Goal: Task Accomplishment & Management: Complete application form

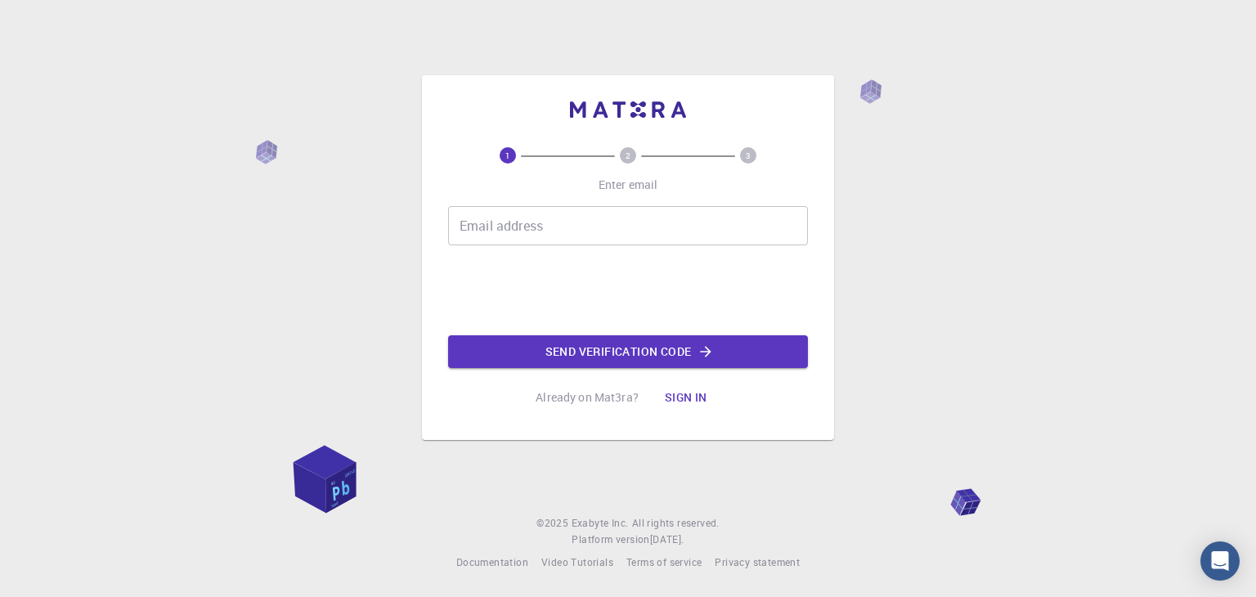
click at [609, 210] on input "Email address" at bounding box center [628, 225] width 360 height 39
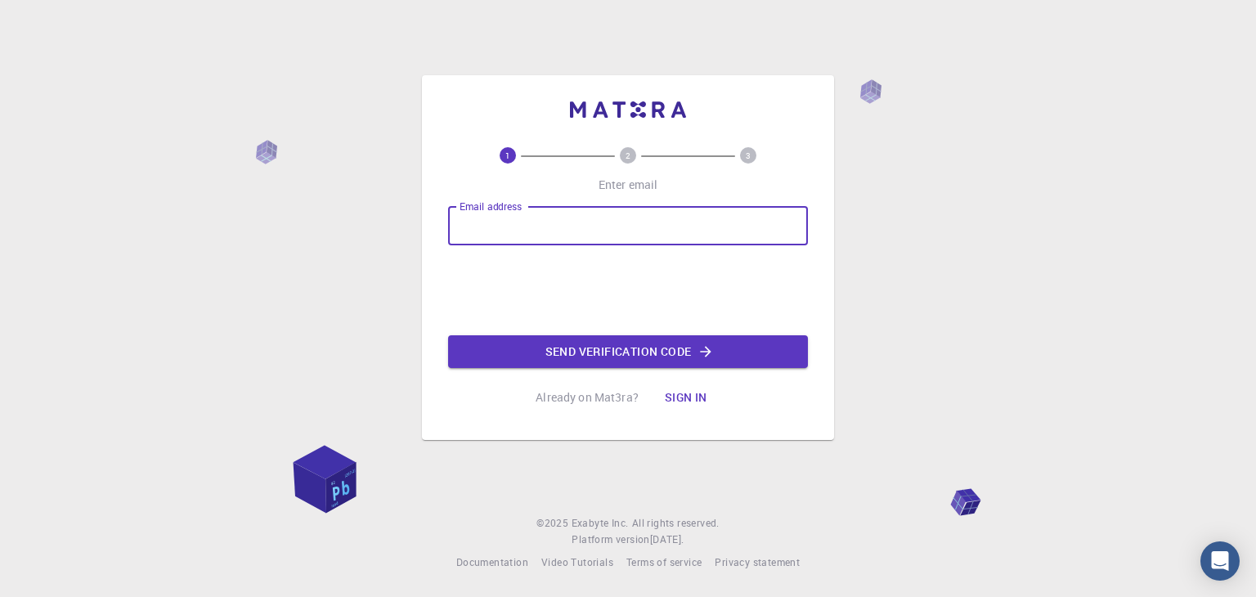
type input "[EMAIL_ADDRESS][DOMAIN_NAME]"
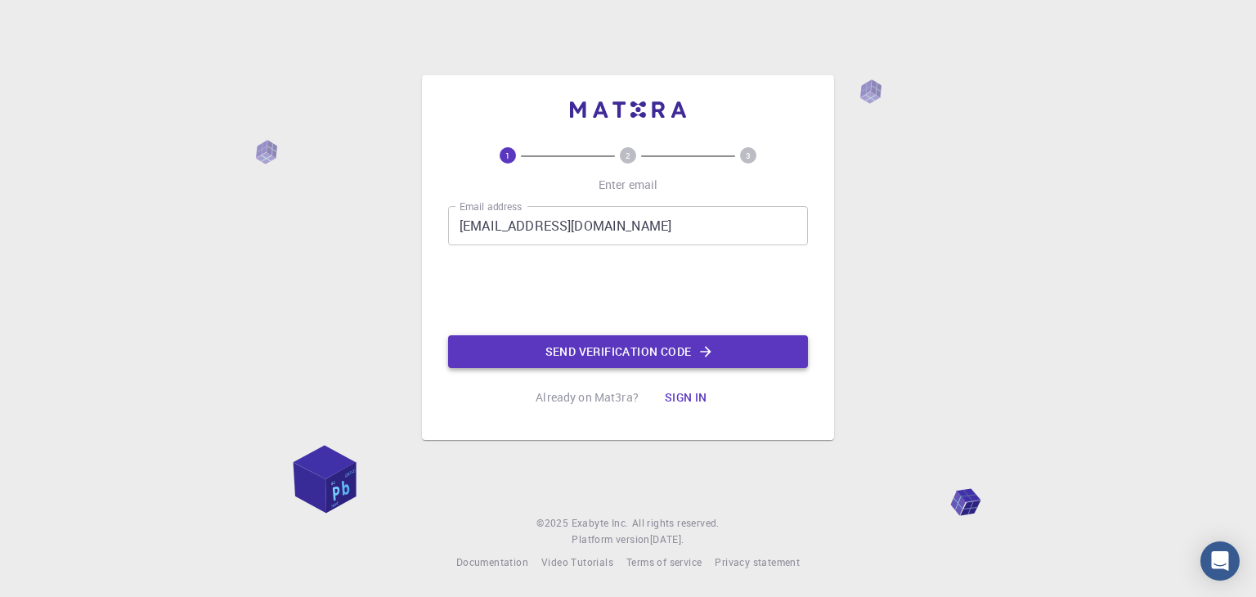
click at [635, 352] on button "Send verification code" at bounding box center [628, 351] width 360 height 33
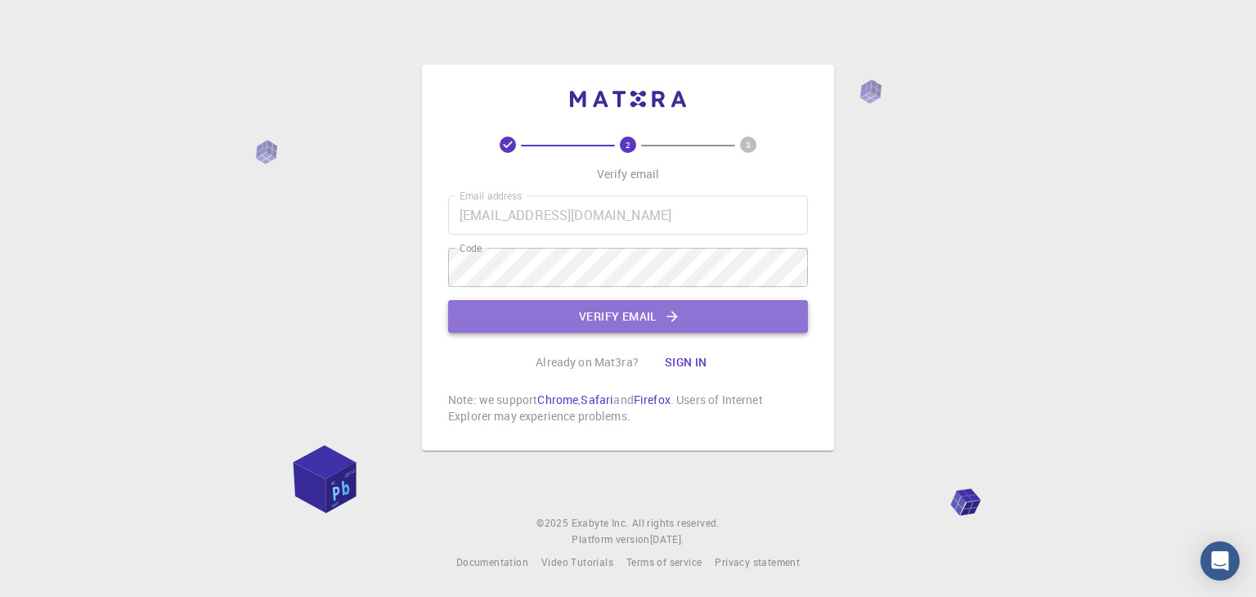
click at [641, 325] on button "Verify email" at bounding box center [628, 316] width 360 height 33
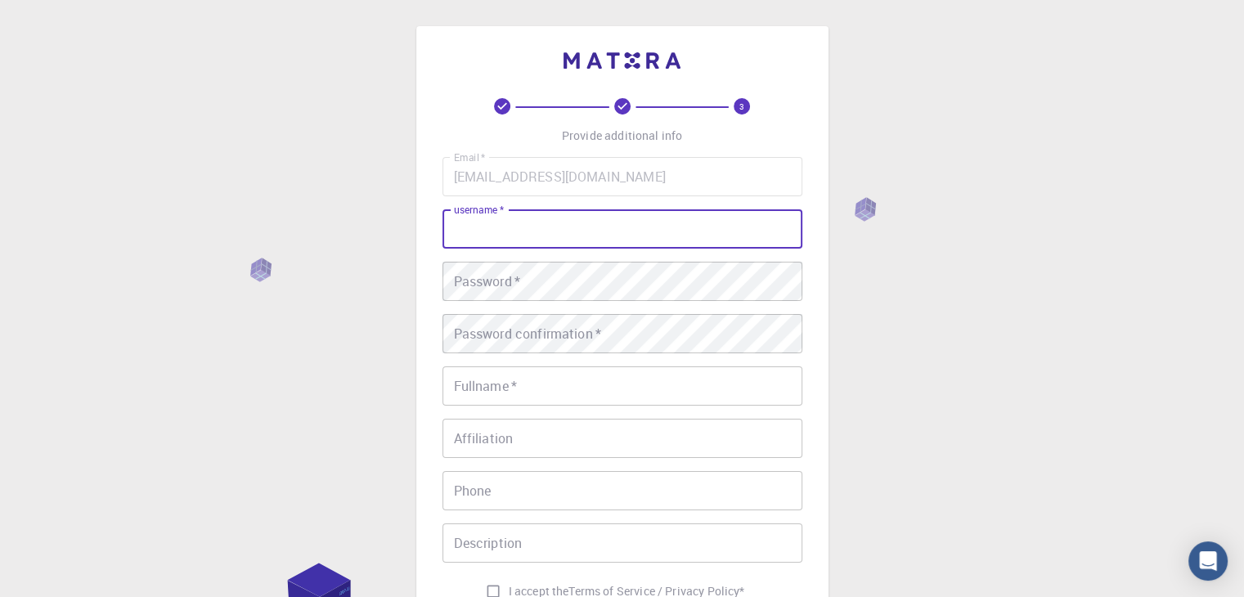
click at [552, 227] on input "username   *" at bounding box center [622, 228] width 360 height 39
type input "EliraS"
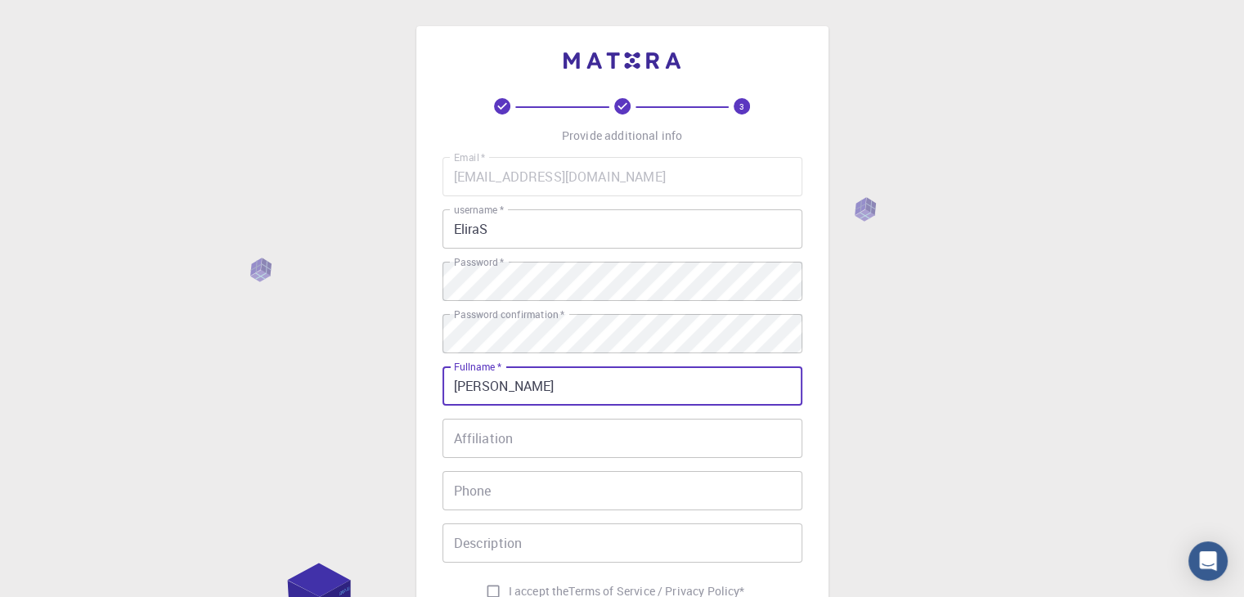
type input "[PERSON_NAME]"
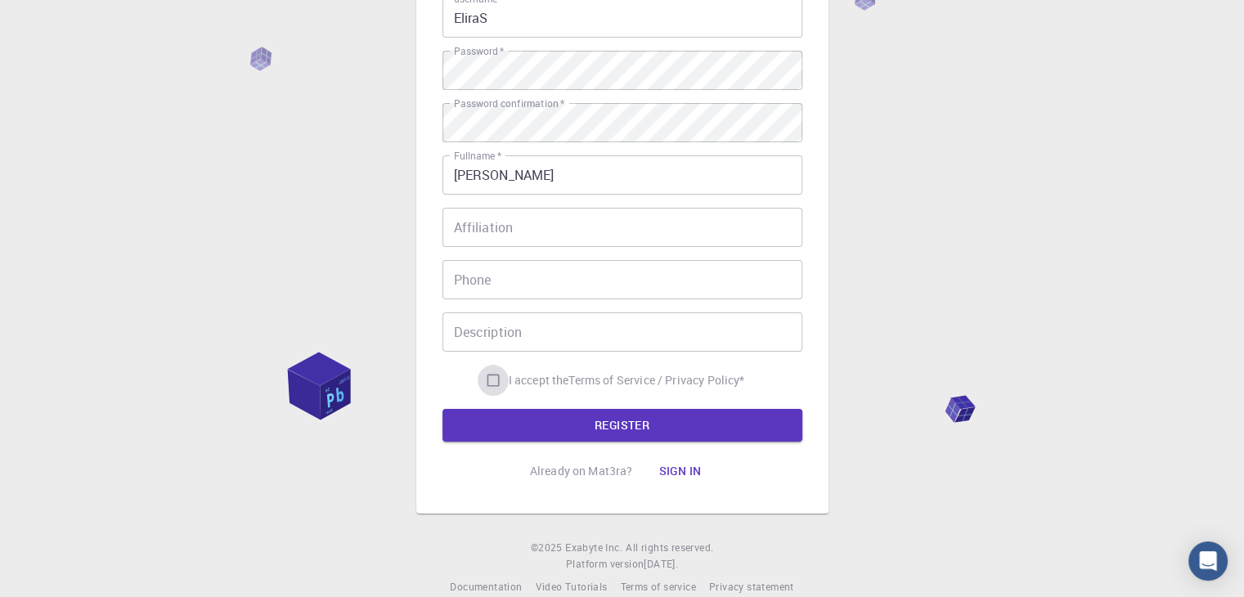
scroll to position [236, 0]
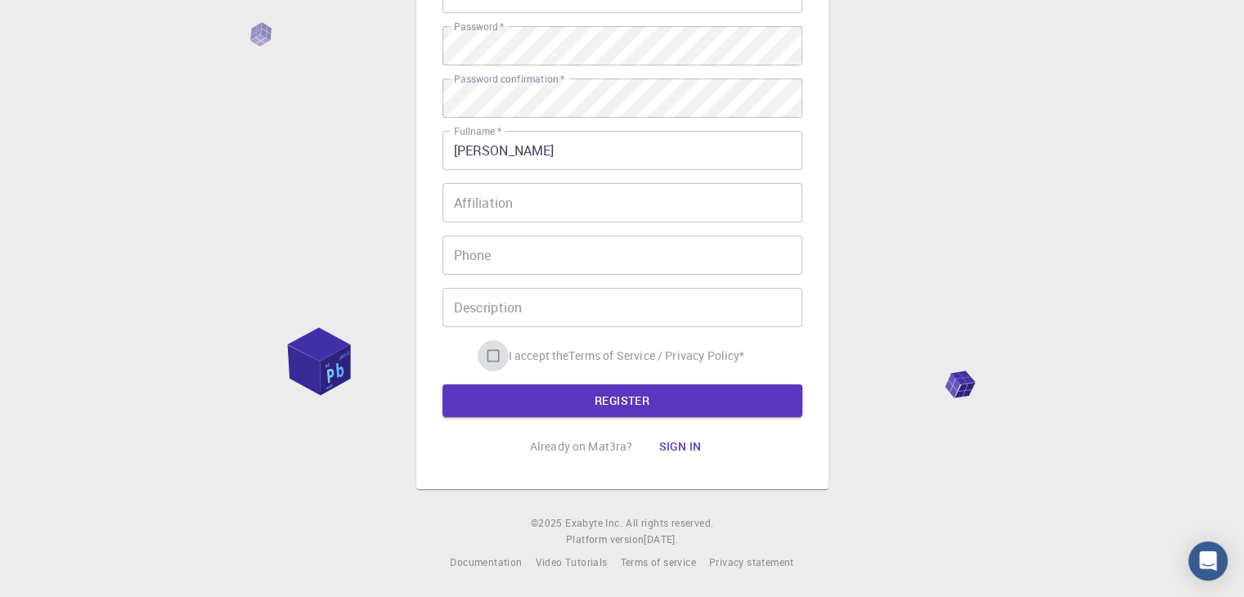
click at [487, 356] on input "I accept the Terms of Service / Privacy Policy *" at bounding box center [493, 355] width 31 height 31
checkbox input "true"
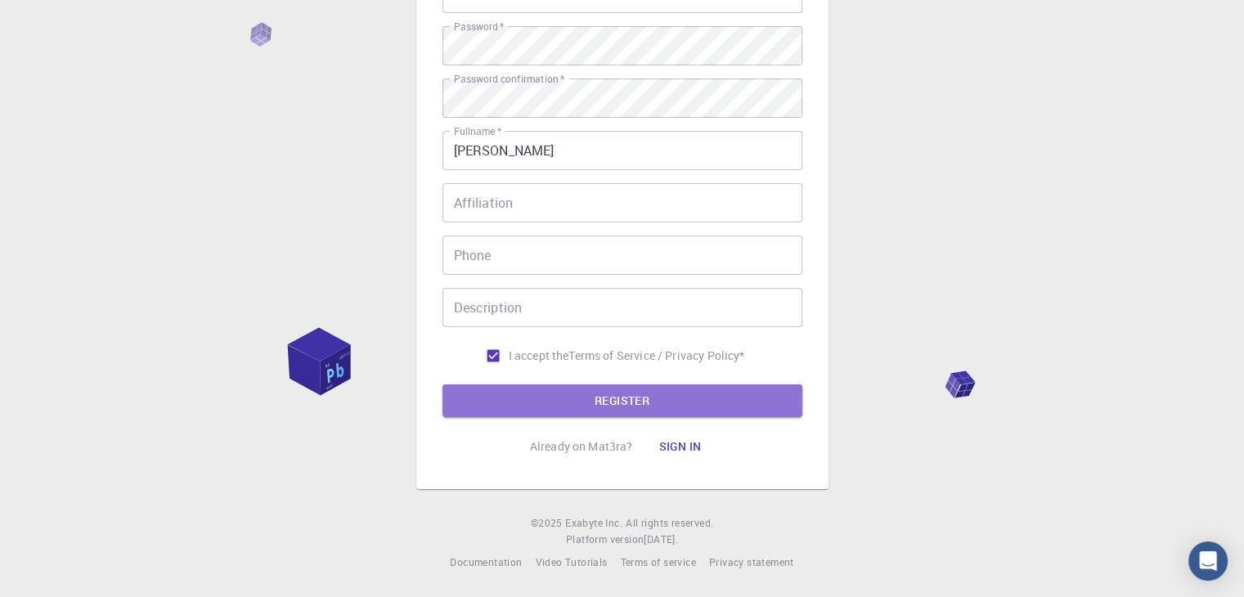
click at [591, 407] on button "REGISTER" at bounding box center [622, 400] width 360 height 33
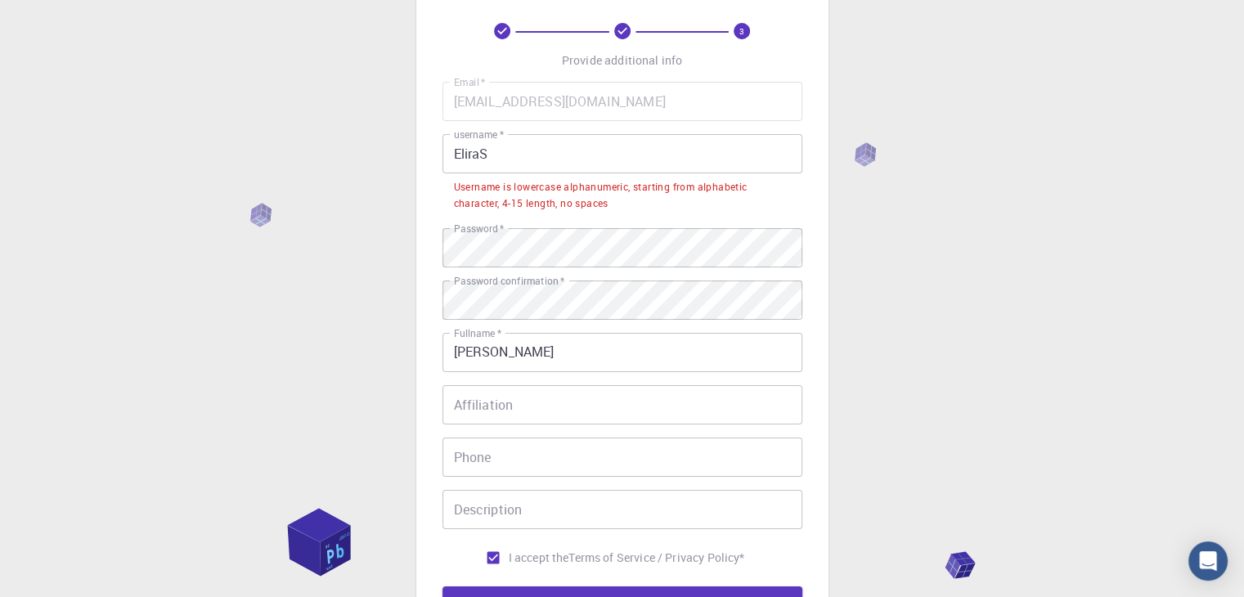
scroll to position [0, 0]
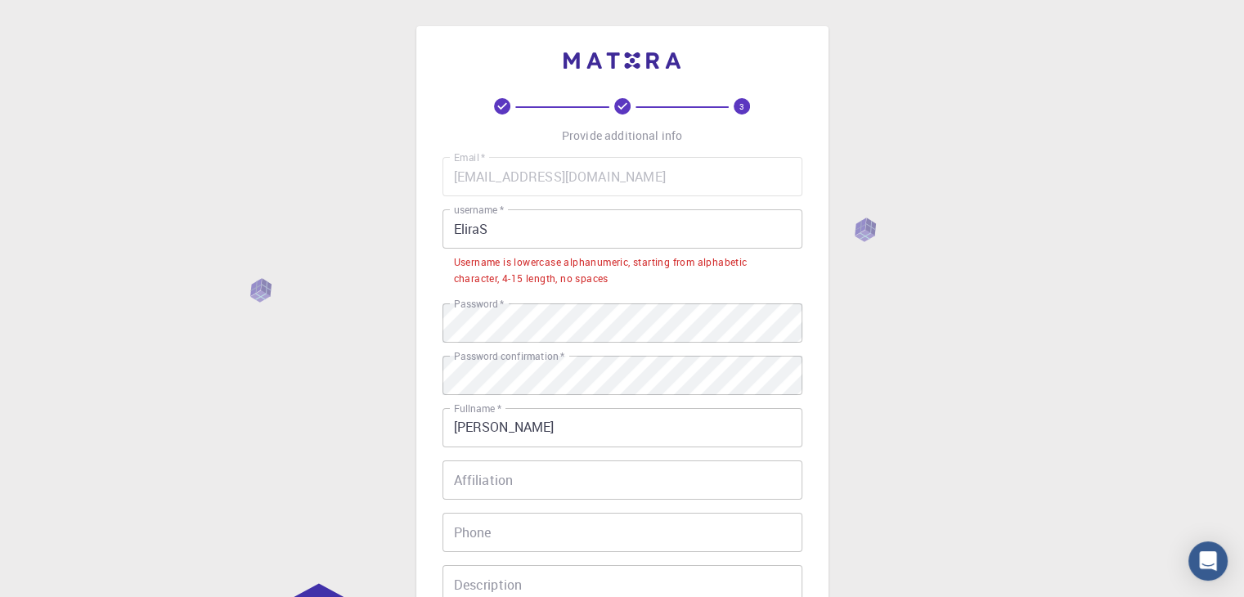
click at [531, 242] on input "EliraS" at bounding box center [622, 228] width 360 height 39
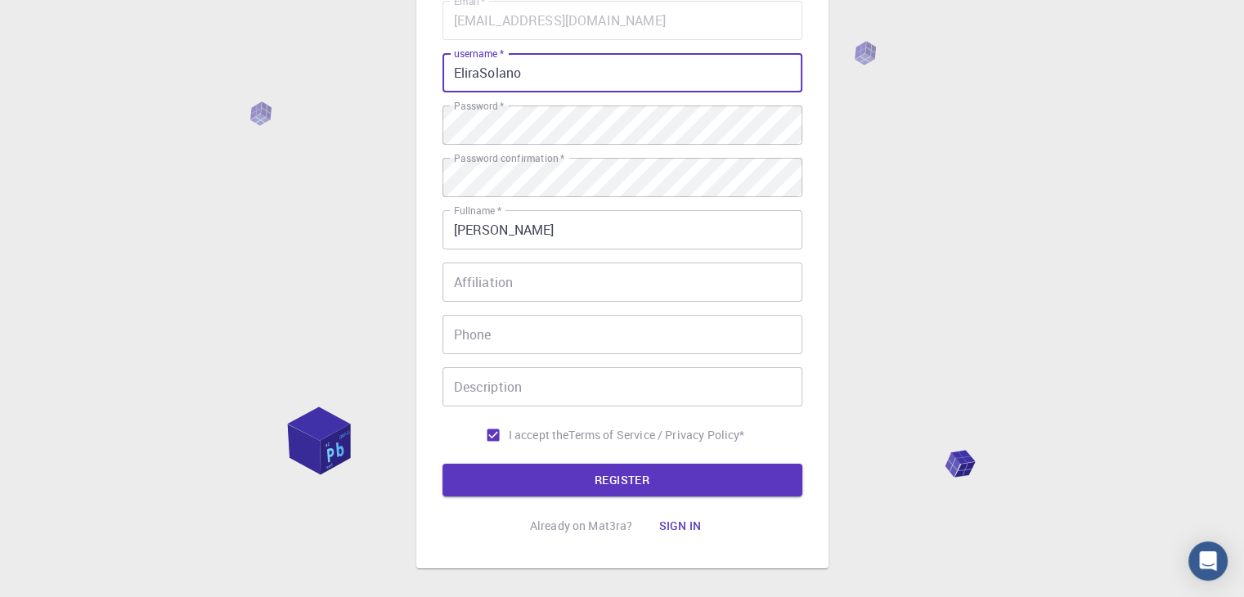
scroll to position [236, 0]
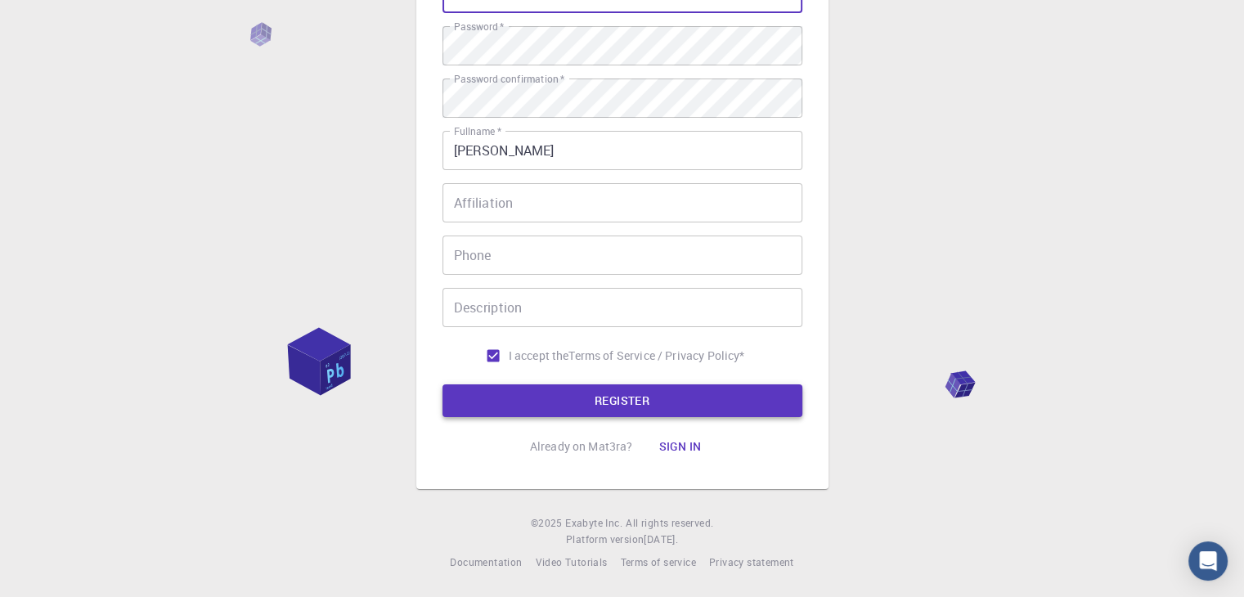
click at [685, 390] on button "REGISTER" at bounding box center [622, 400] width 360 height 33
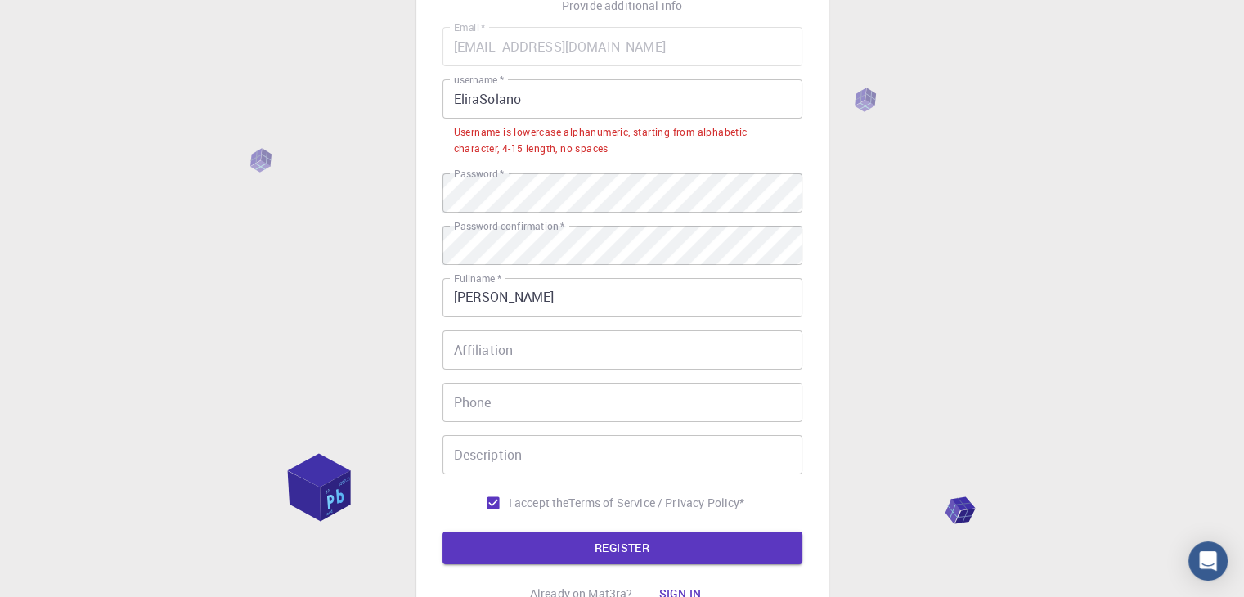
scroll to position [0, 0]
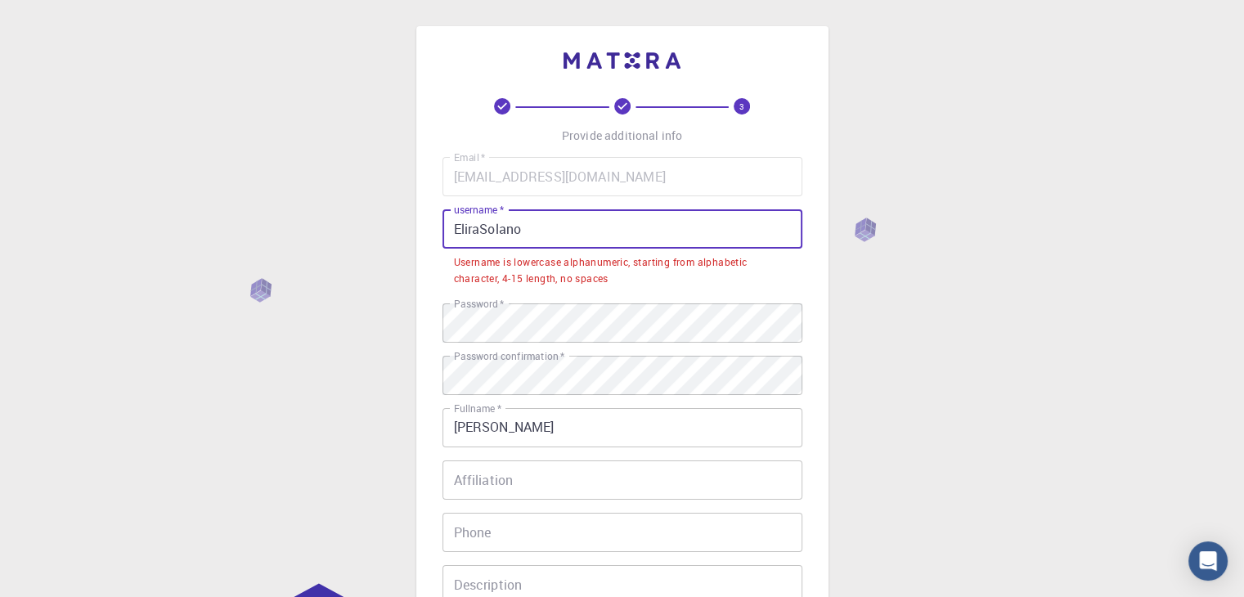
click at [578, 229] on input "EliraSolano" at bounding box center [622, 228] width 360 height 39
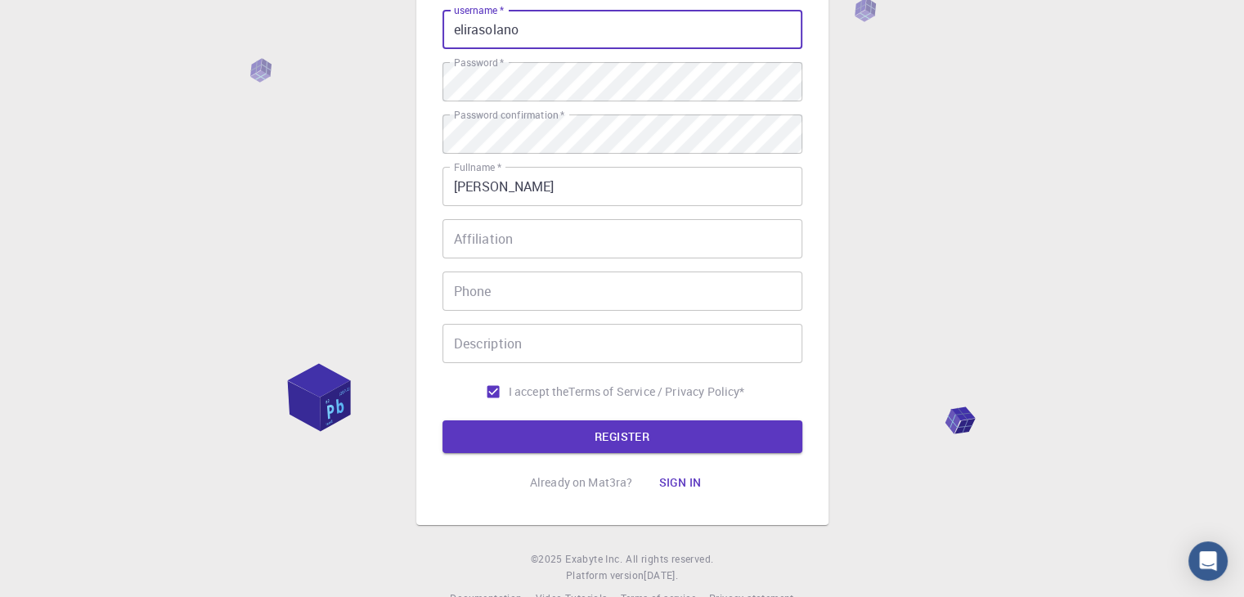
scroll to position [236, 0]
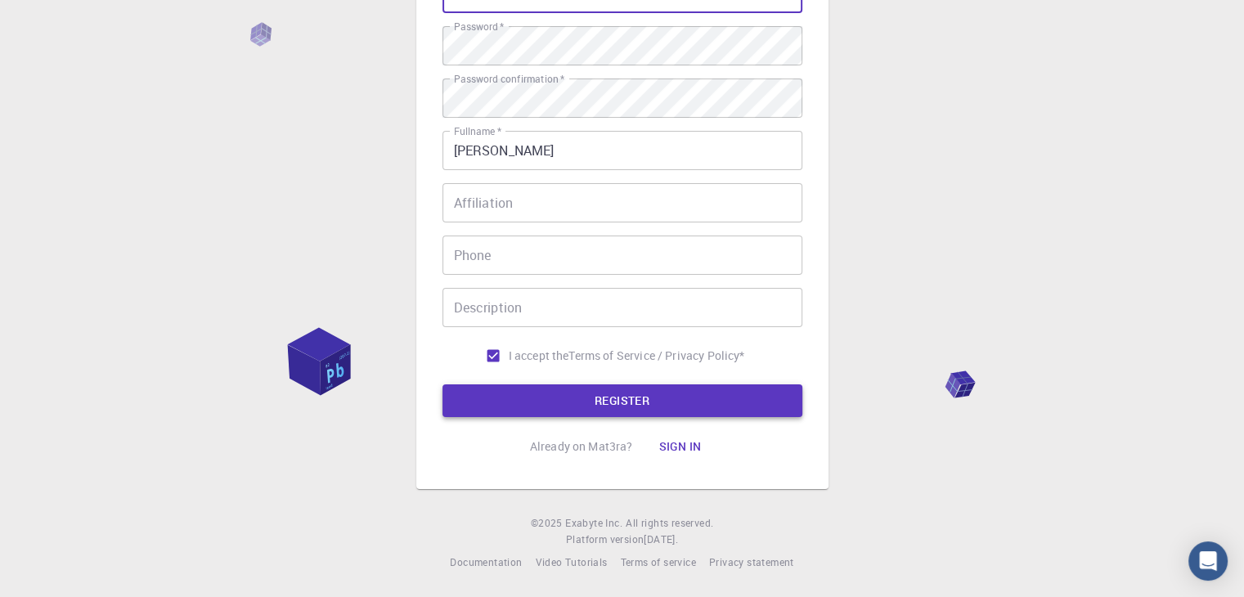
type input "elirasolano"
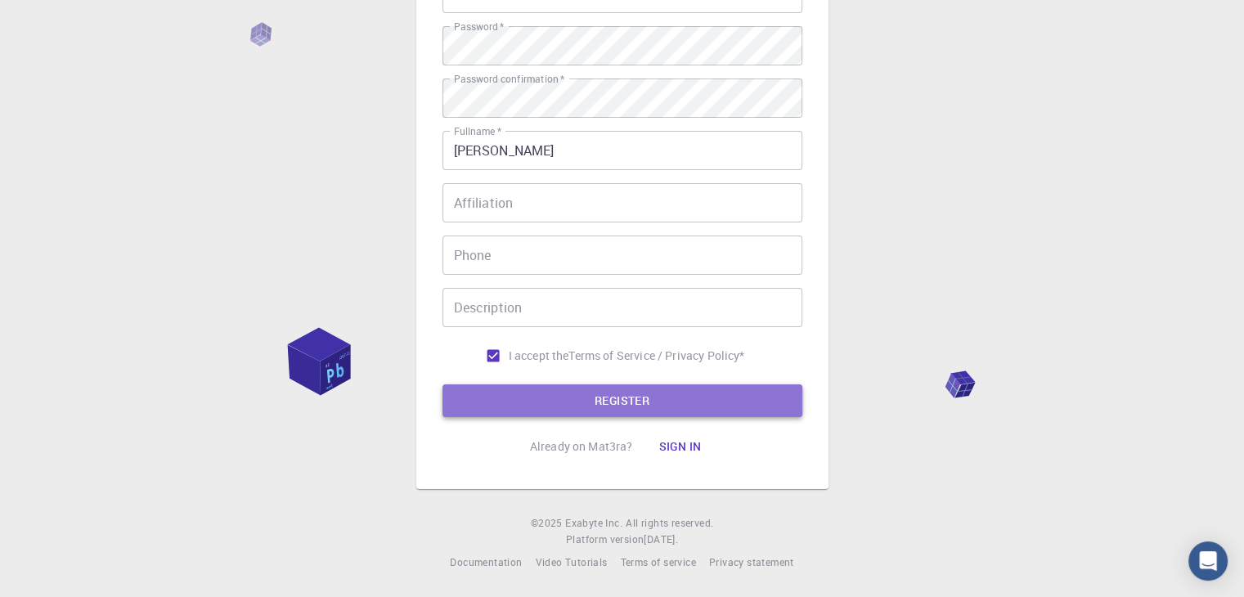
click at [635, 397] on button "REGISTER" at bounding box center [622, 400] width 360 height 33
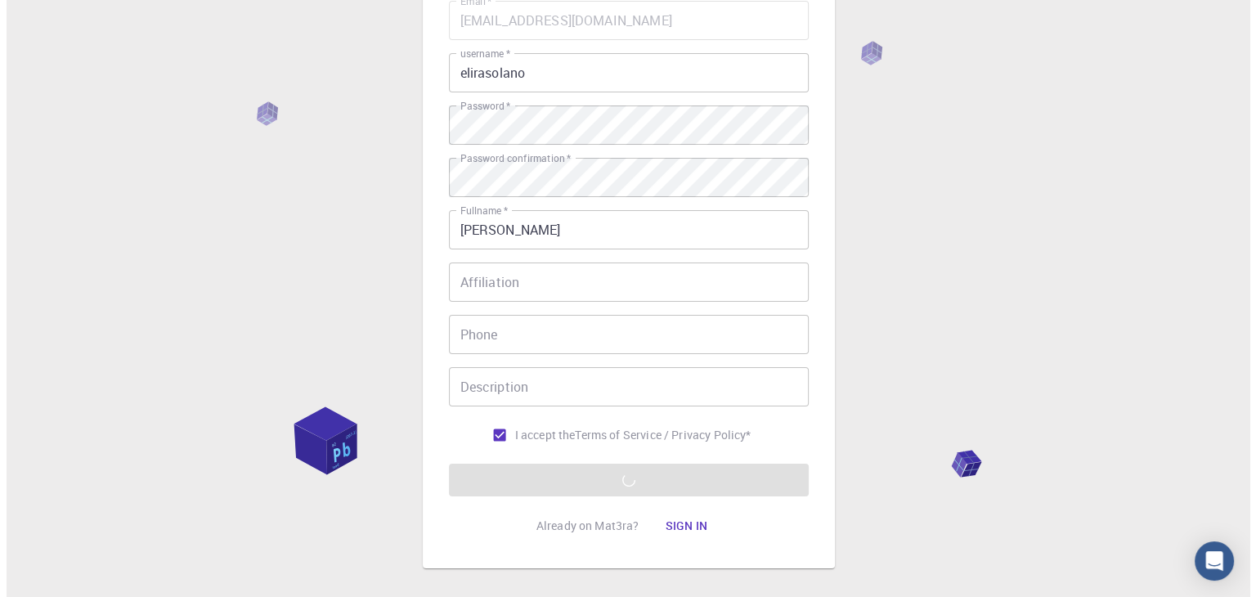
scroll to position [0, 0]
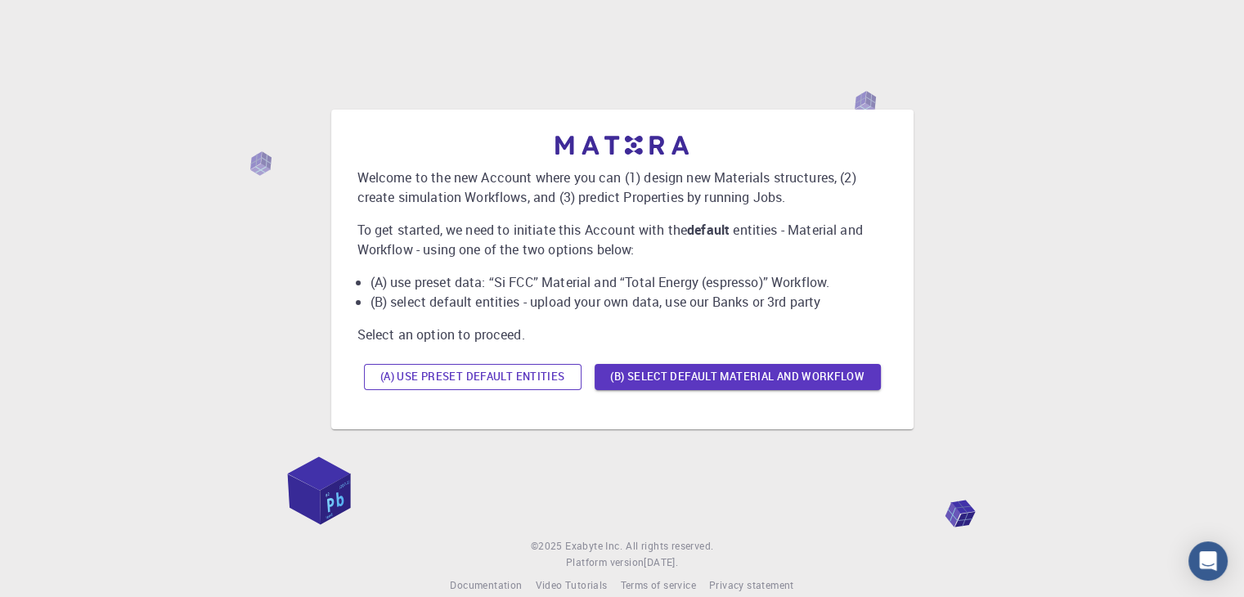
click at [540, 383] on button "(A) Use preset default entities" at bounding box center [473, 377] width 218 height 26
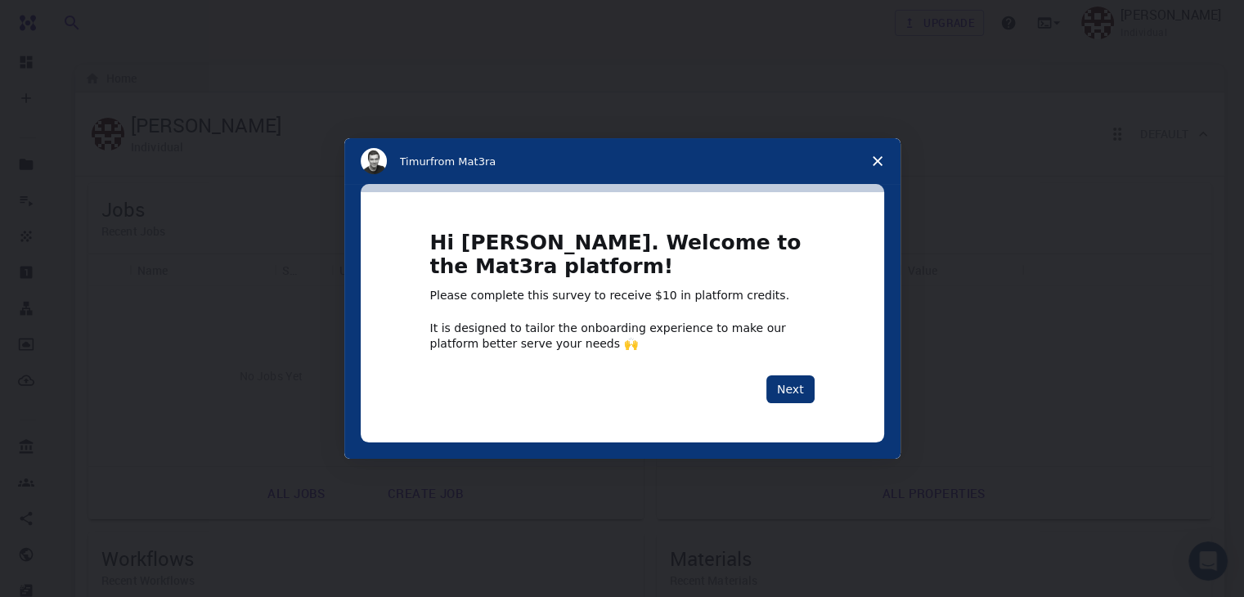
click at [880, 165] on icon "Close survey" at bounding box center [878, 161] width 10 height 10
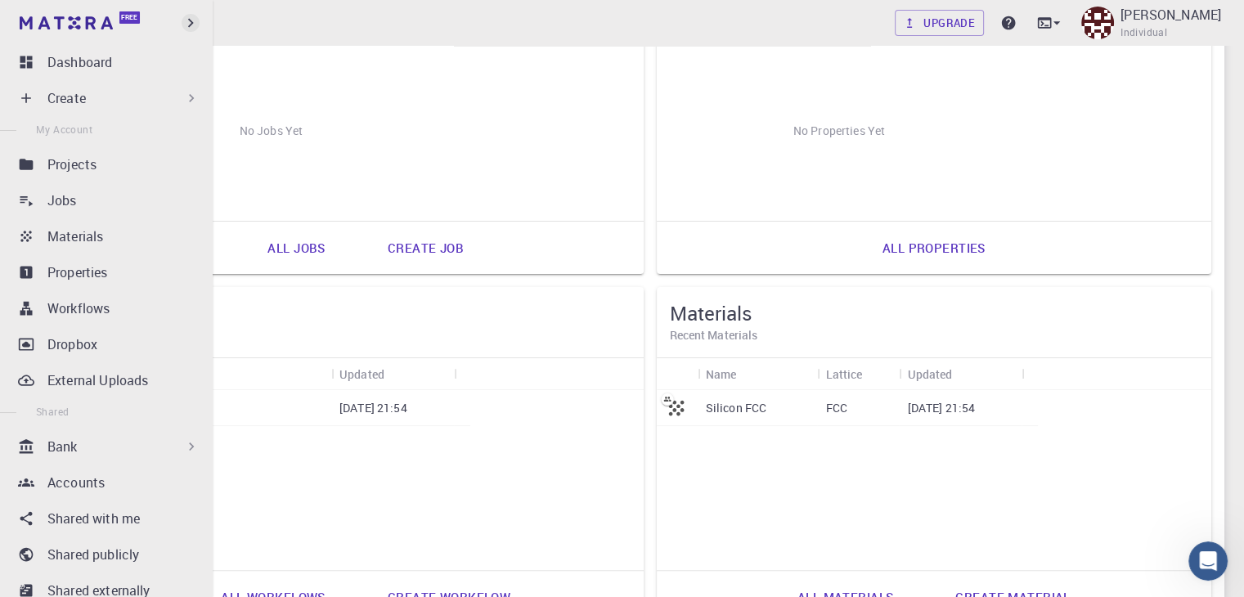
click at [186, 21] on icon "button" at bounding box center [191, 23] width 18 height 18
